Goal: Task Accomplishment & Management: Manage account settings

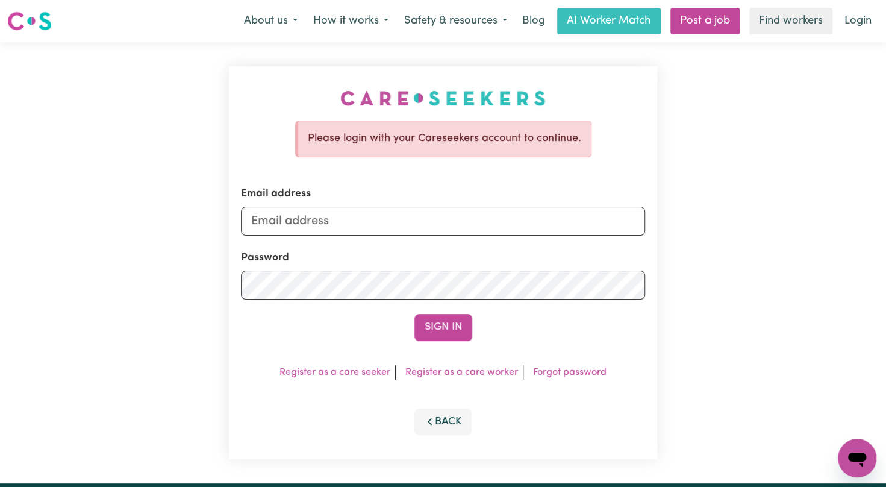
click at [497, 262] on div "Password" at bounding box center [443, 274] width 405 height 49
click at [518, 249] on form "Email address Password Sign In" at bounding box center [443, 263] width 405 height 155
drag, startPoint x: 522, startPoint y: 242, endPoint x: 522, endPoint y: 215, distance: 27.7
click at [522, 215] on form "Email address Password Sign In" at bounding box center [443, 263] width 405 height 155
click at [521, 219] on input "Email address" at bounding box center [443, 221] width 405 height 29
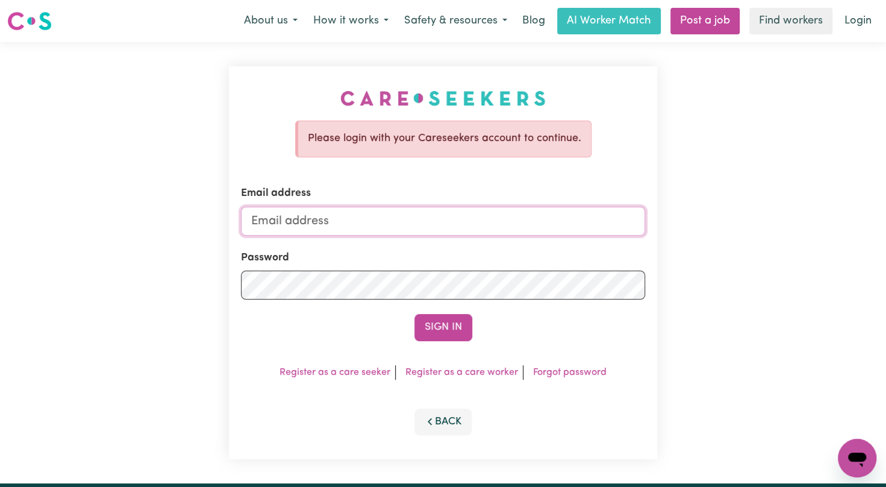
type input "[EMAIL_ADDRESS][DOMAIN_NAME]"
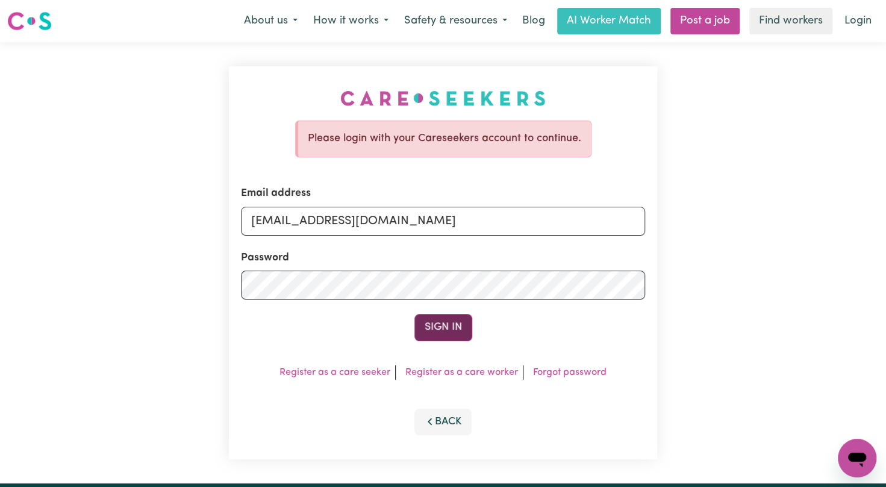
click at [446, 322] on button "Sign In" at bounding box center [444, 327] width 58 height 27
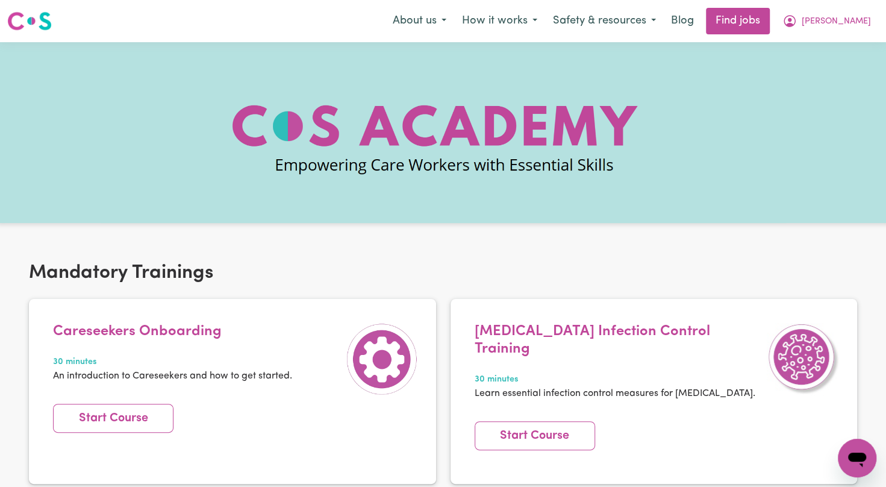
click at [446, 322] on div "[MEDICAL_DATA] Infection Control Training 30 minutes Learn essential infection …" at bounding box center [654, 401] width 422 height 204
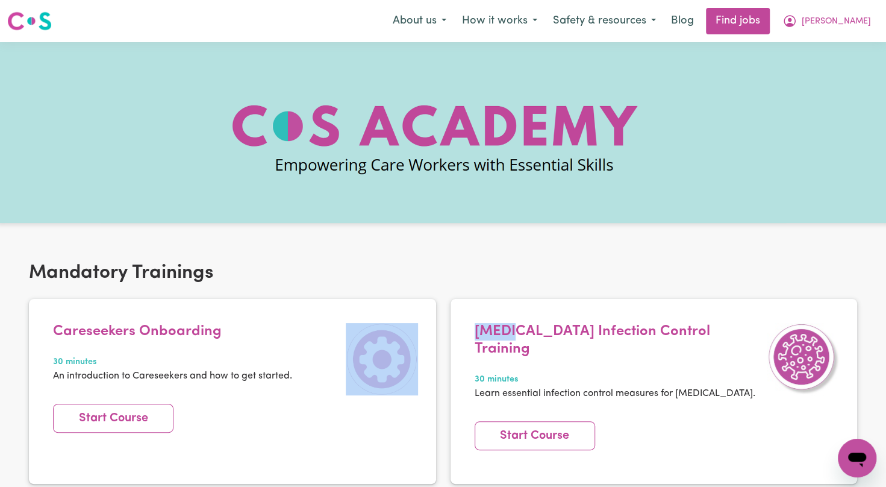
click at [447, 318] on div "[MEDICAL_DATA] Infection Control Training 30 minutes Learn essential infection …" at bounding box center [654, 401] width 422 height 204
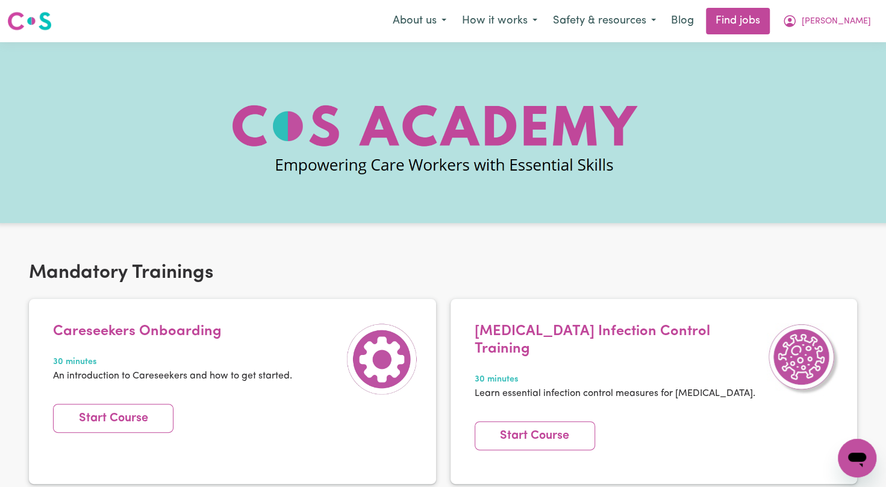
click at [772, 221] on div at bounding box center [443, 132] width 886 height 181
click at [792, 20] on icon "My Account" at bounding box center [790, 20] width 4 height 4
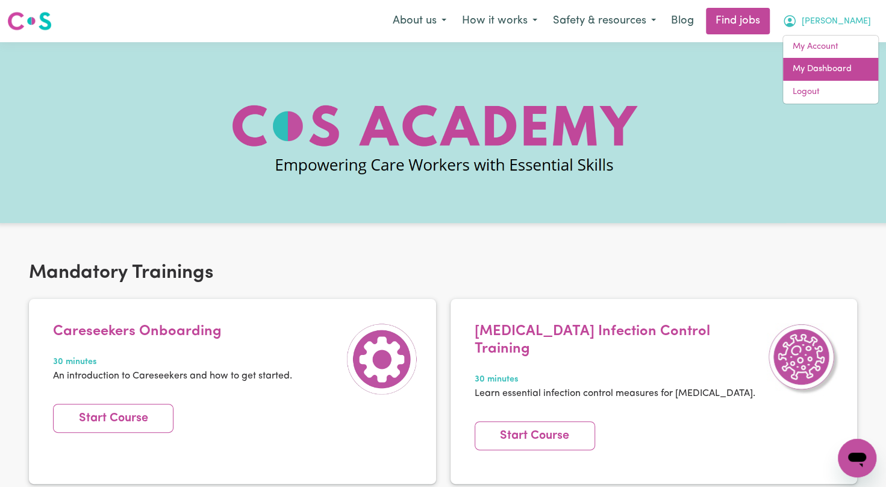
click at [792, 71] on link "My Dashboard" at bounding box center [830, 69] width 95 height 23
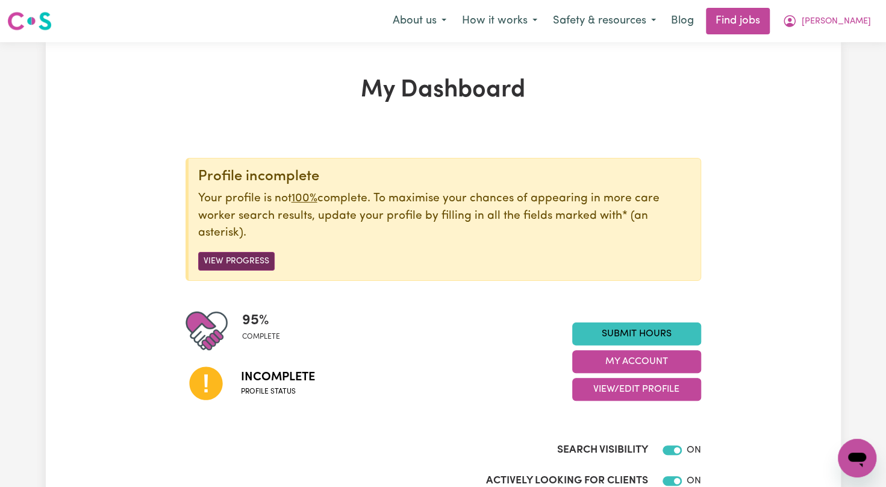
click at [223, 265] on button "View Progress" at bounding box center [236, 261] width 77 height 19
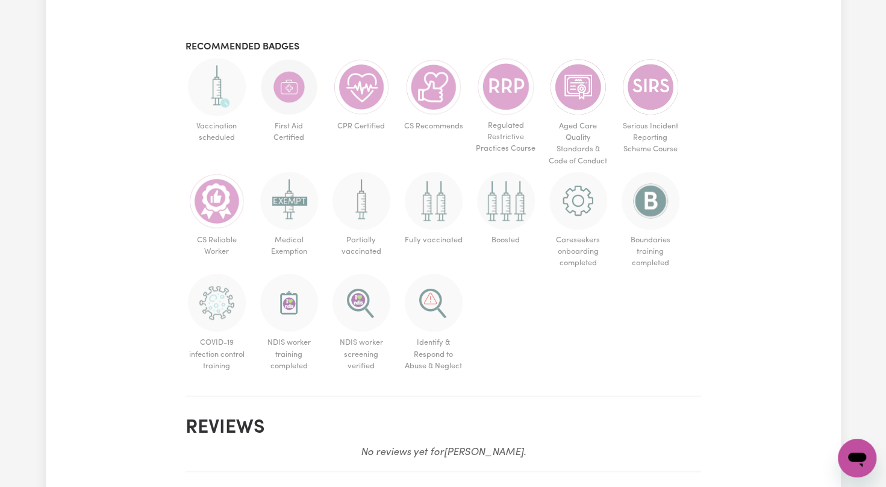
scroll to position [562, 0]
